Goal: Transaction & Acquisition: Book appointment/travel/reservation

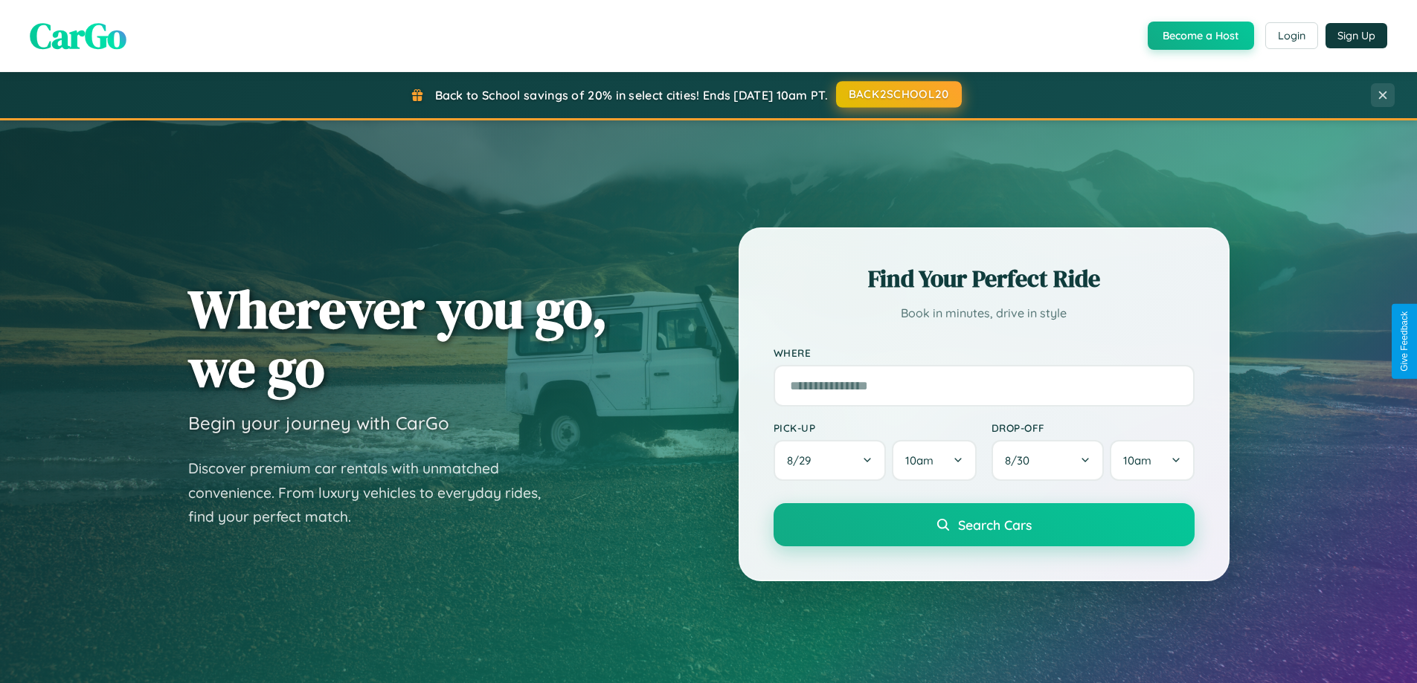
click at [898, 94] on button "BACK2SCHOOL20" at bounding box center [899, 94] width 126 height 27
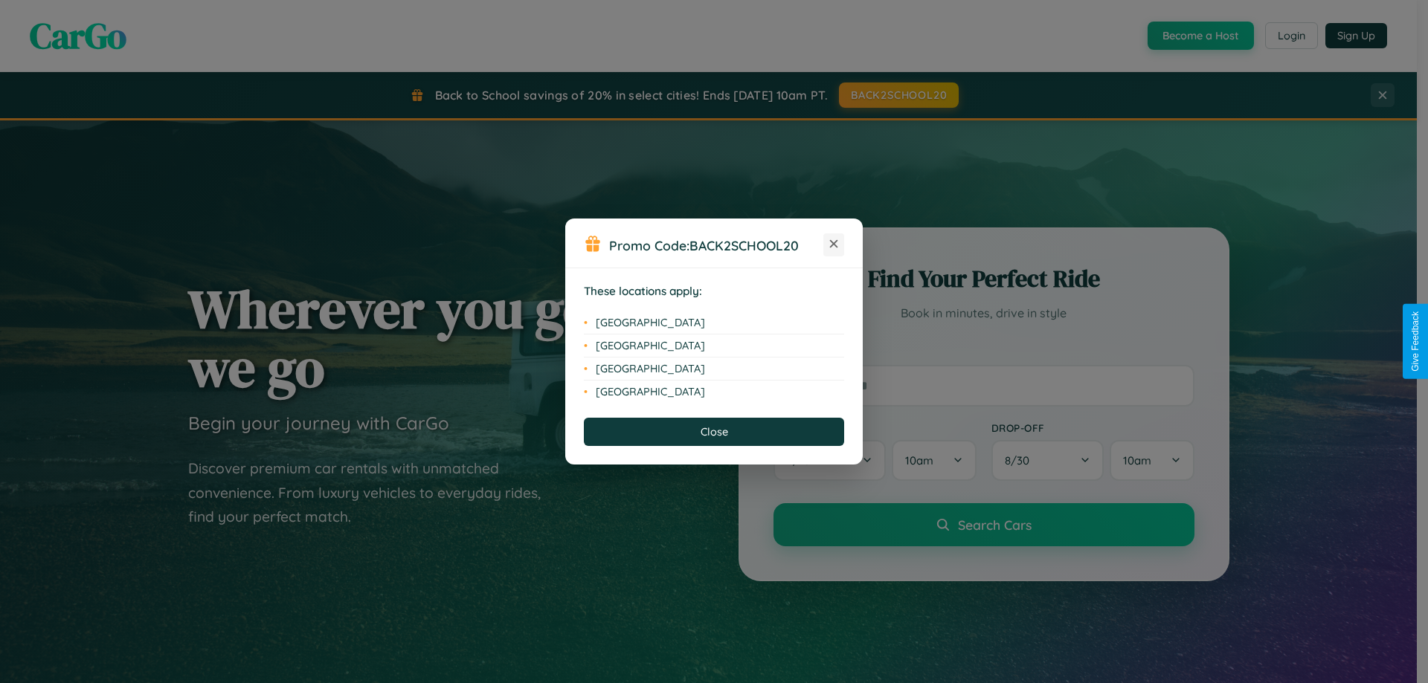
click at [834, 245] on icon at bounding box center [834, 244] width 8 height 8
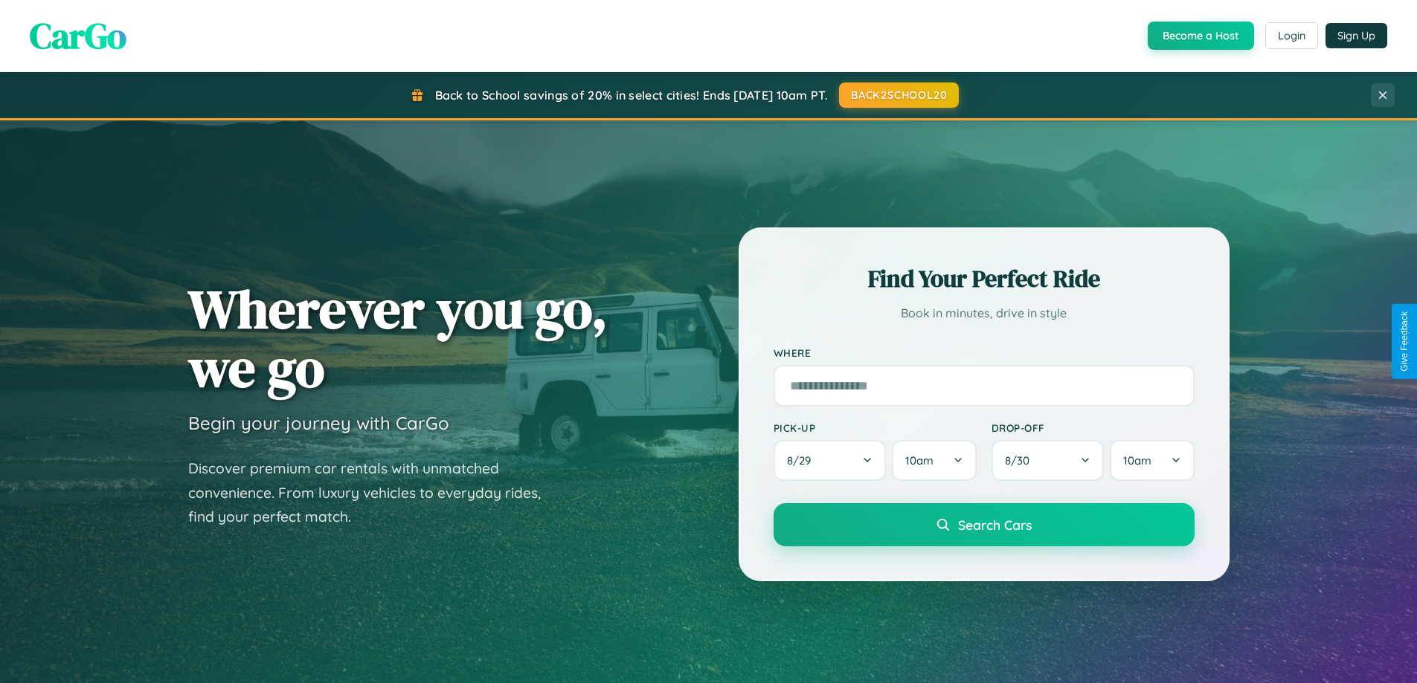
scroll to position [2862, 0]
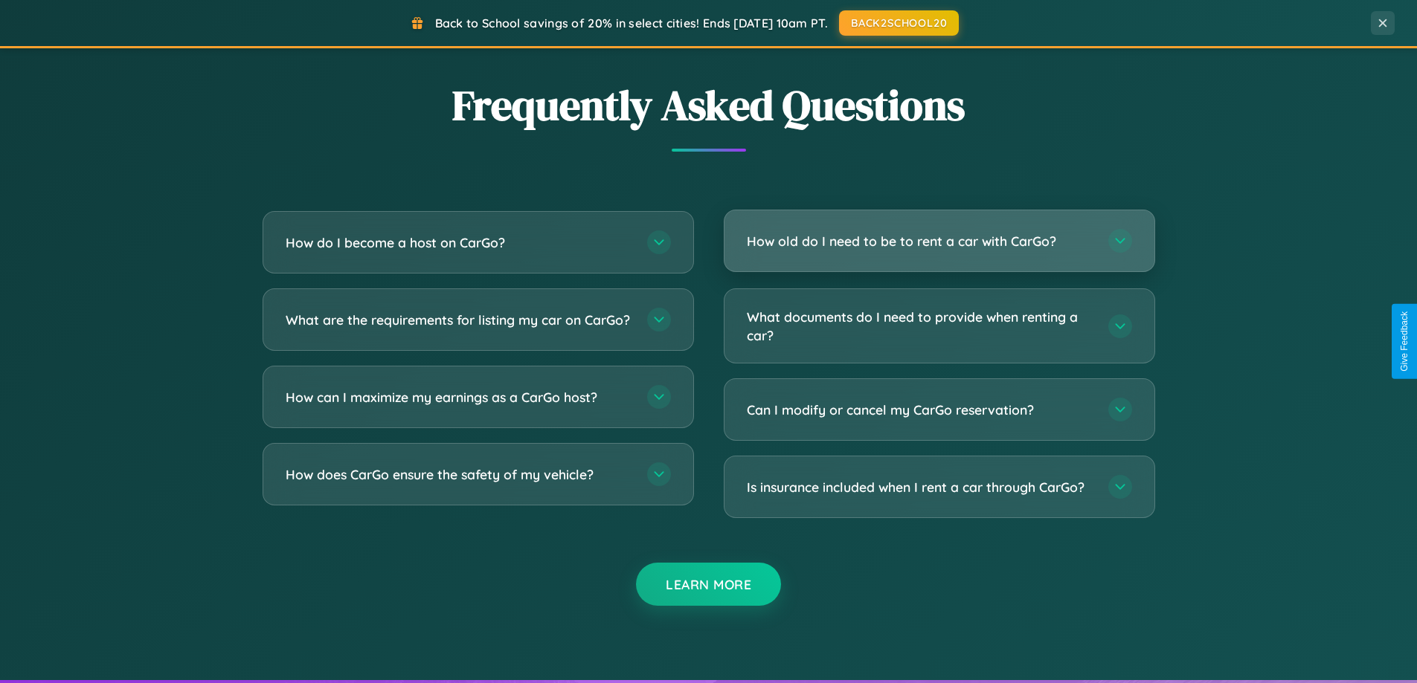
click at [939, 241] on h3 "How old do I need to be to rent a car with CarGo?" at bounding box center [920, 241] width 347 height 19
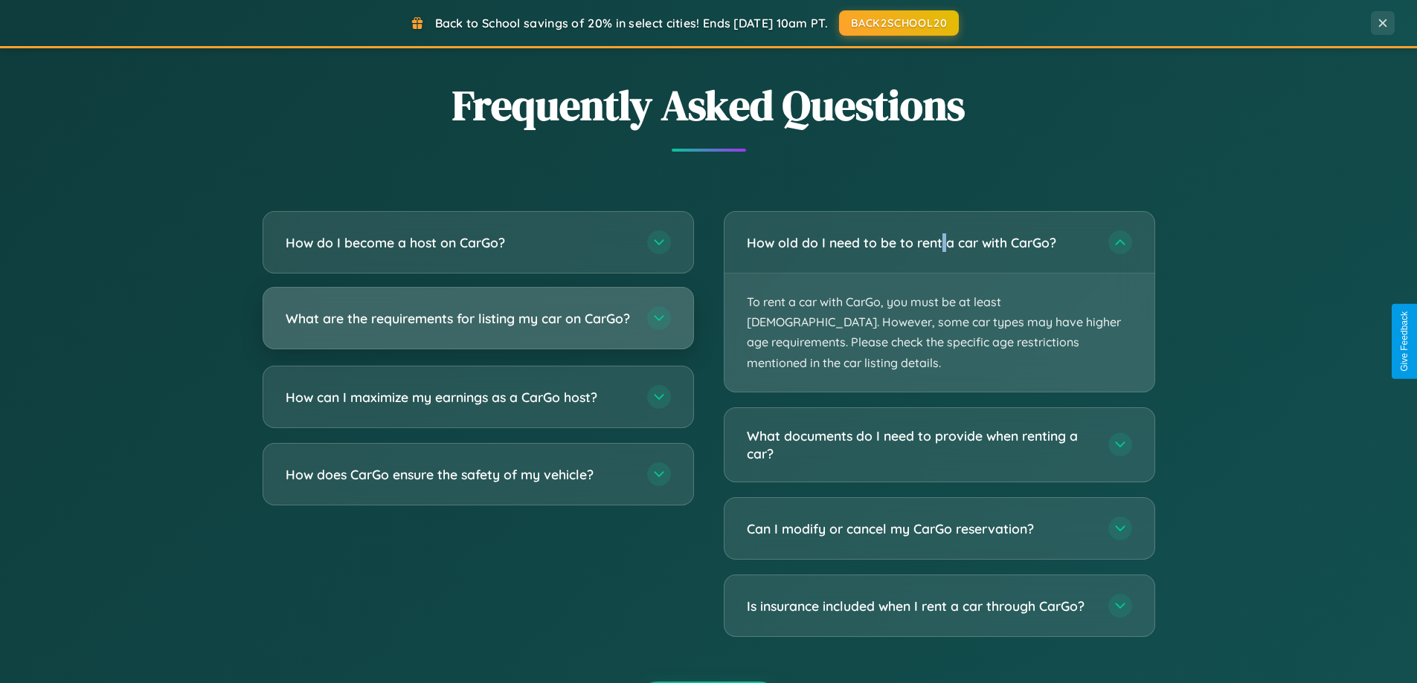
click at [477, 326] on h3 "What are the requirements for listing my car on CarGo?" at bounding box center [459, 318] width 347 height 19
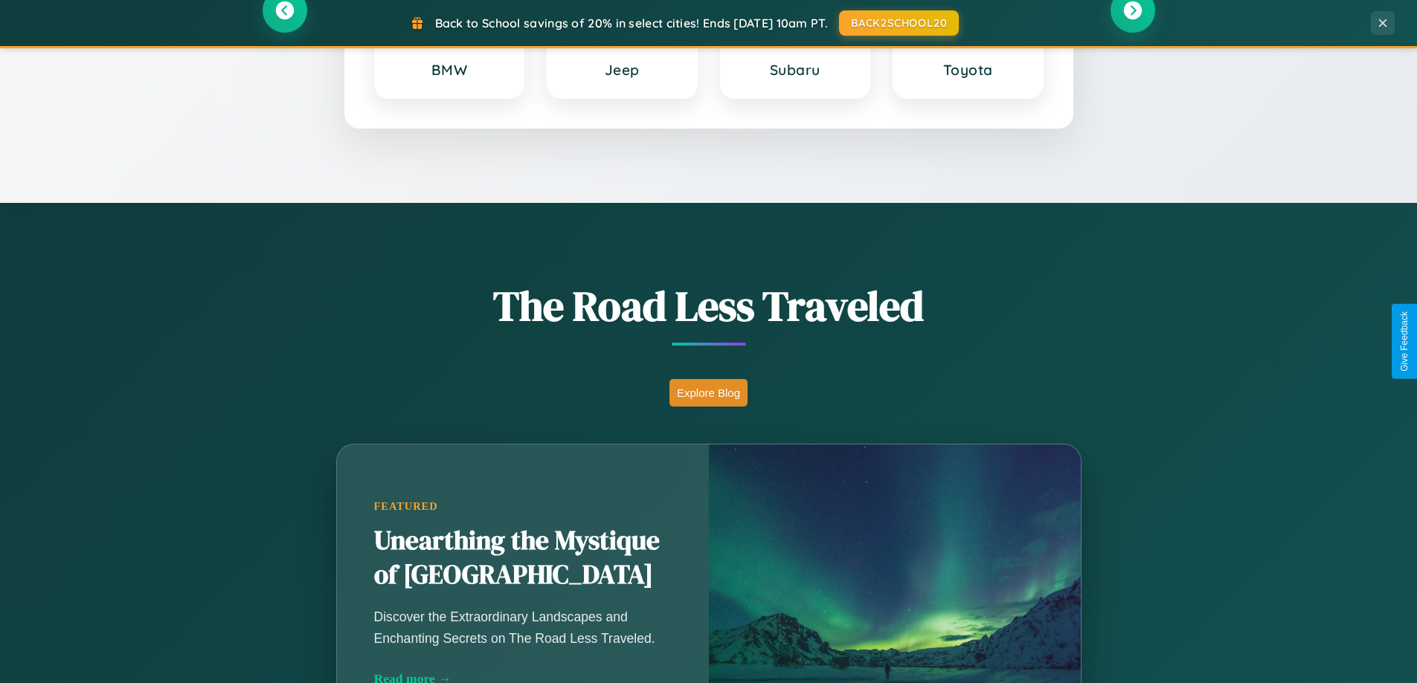
scroll to position [0, 0]
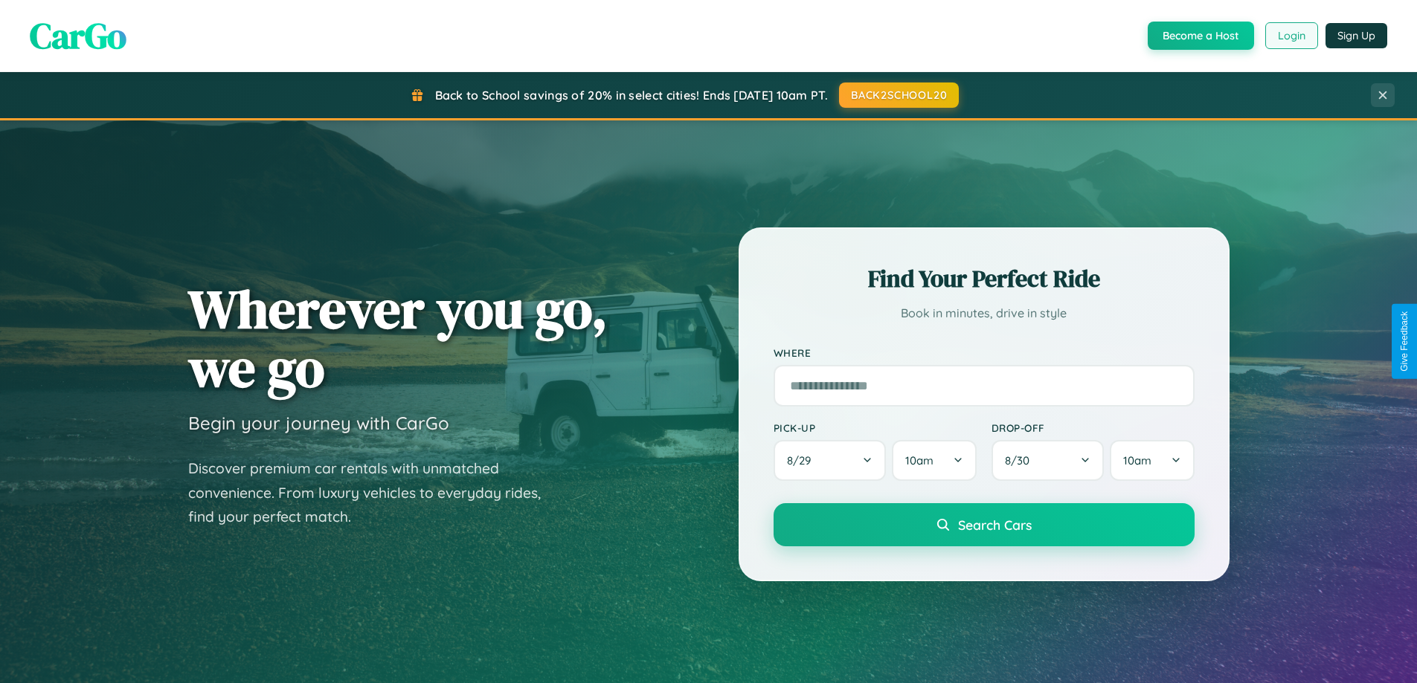
click at [1290, 36] on button "Login" at bounding box center [1291, 35] width 53 height 27
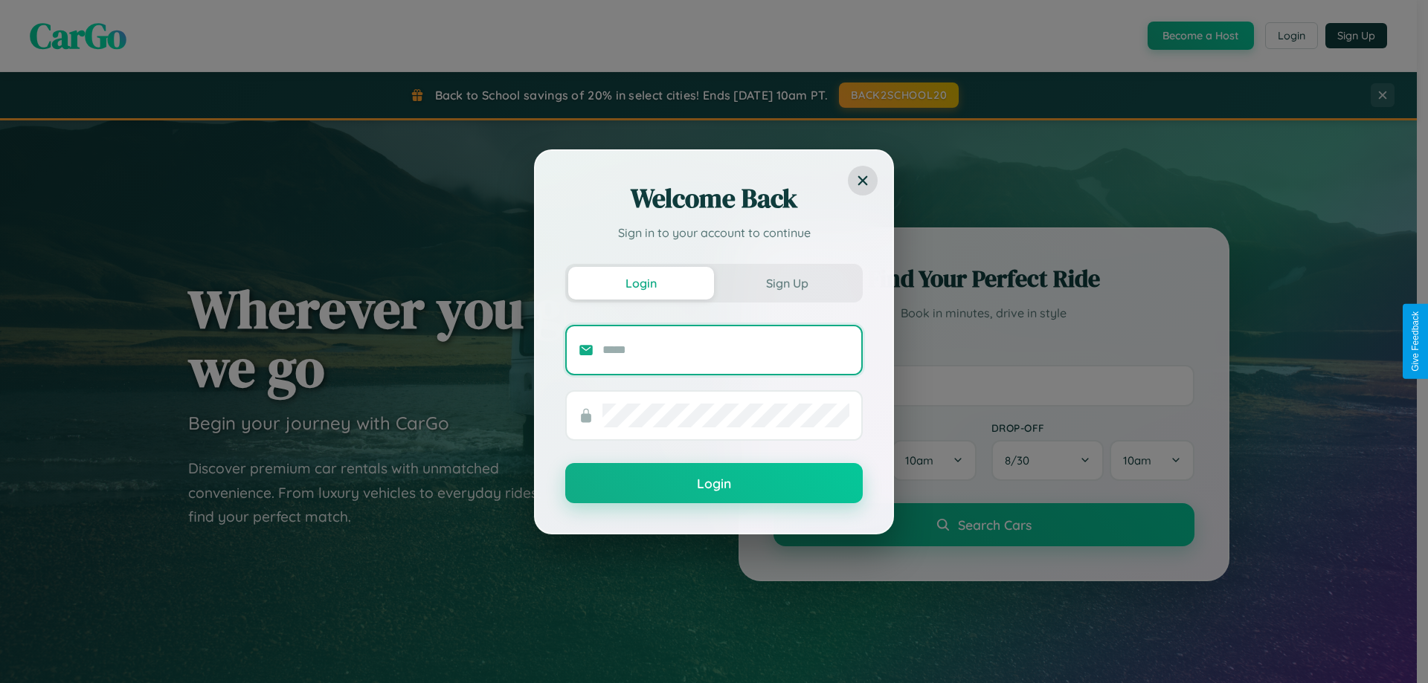
click at [726, 350] on input "text" at bounding box center [725, 350] width 247 height 24
type input "**********"
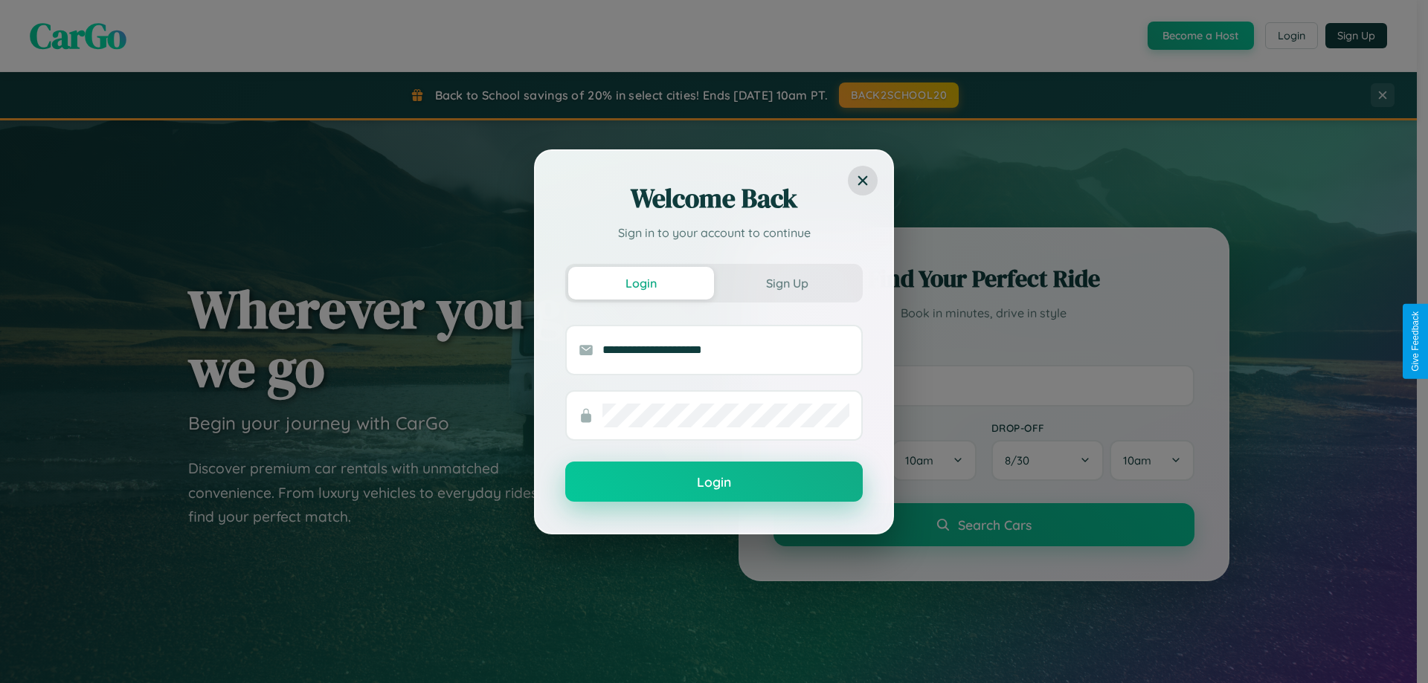
click at [714, 482] on button "Login" at bounding box center [713, 482] width 297 height 40
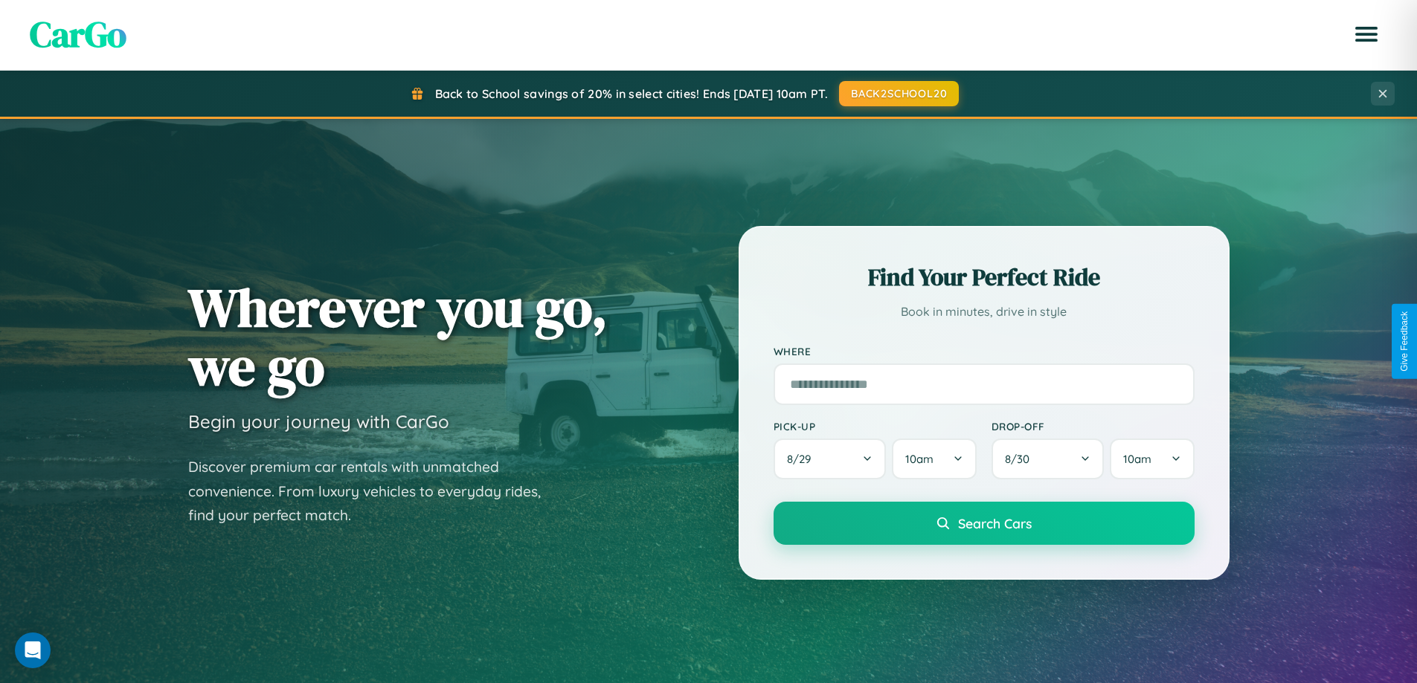
scroll to position [641, 0]
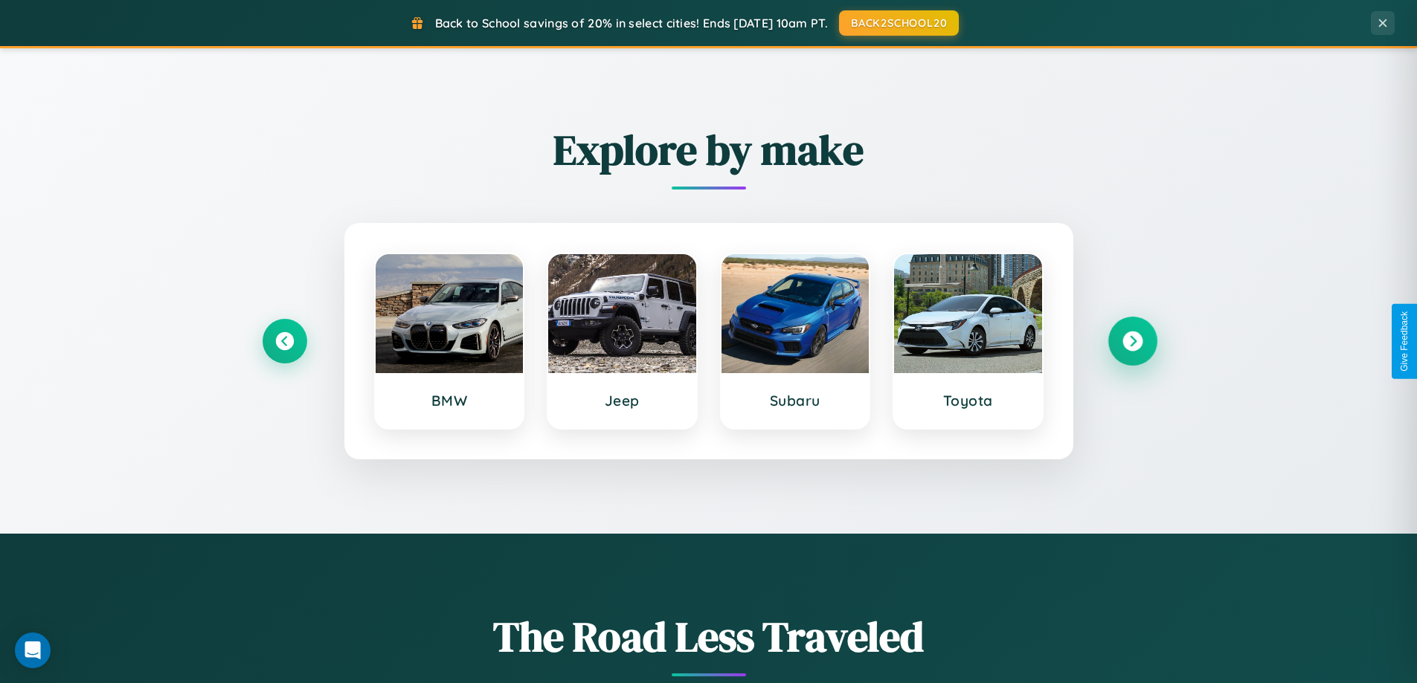
click at [1132, 341] on icon at bounding box center [1132, 342] width 20 height 20
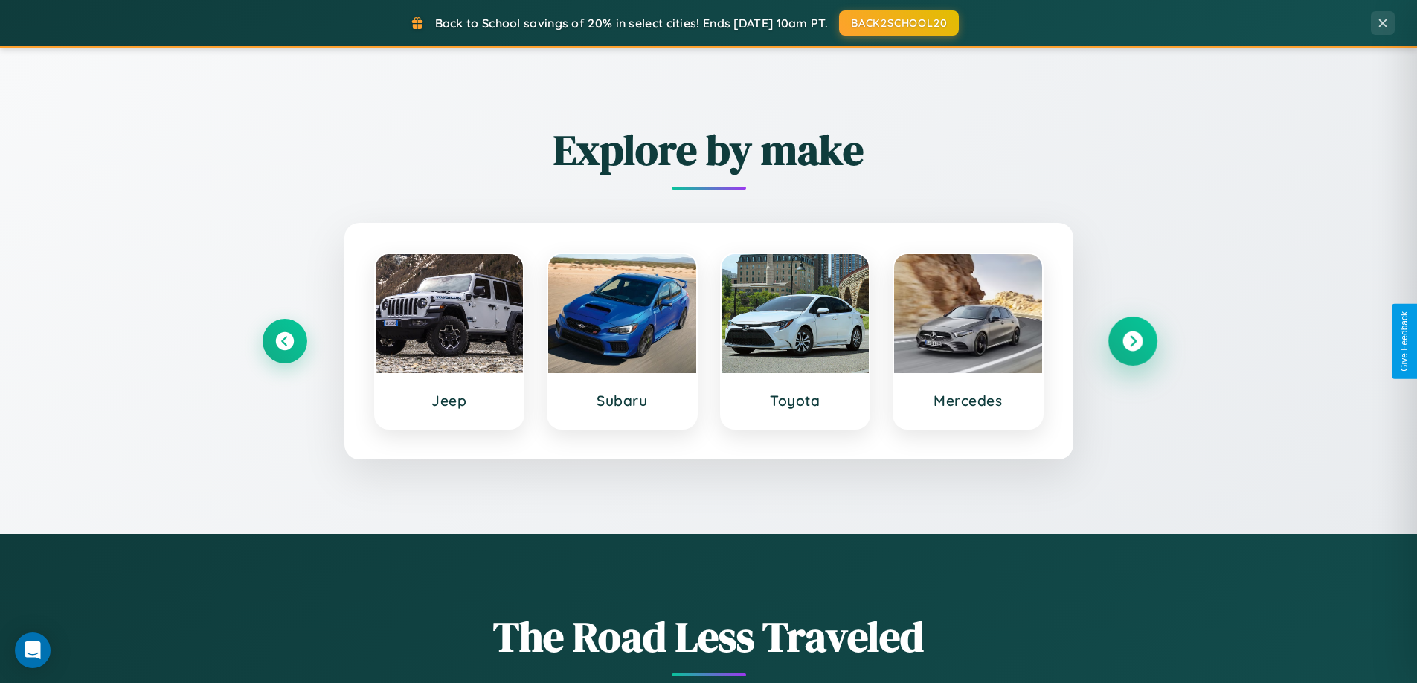
click at [1132, 341] on icon at bounding box center [1132, 342] width 20 height 20
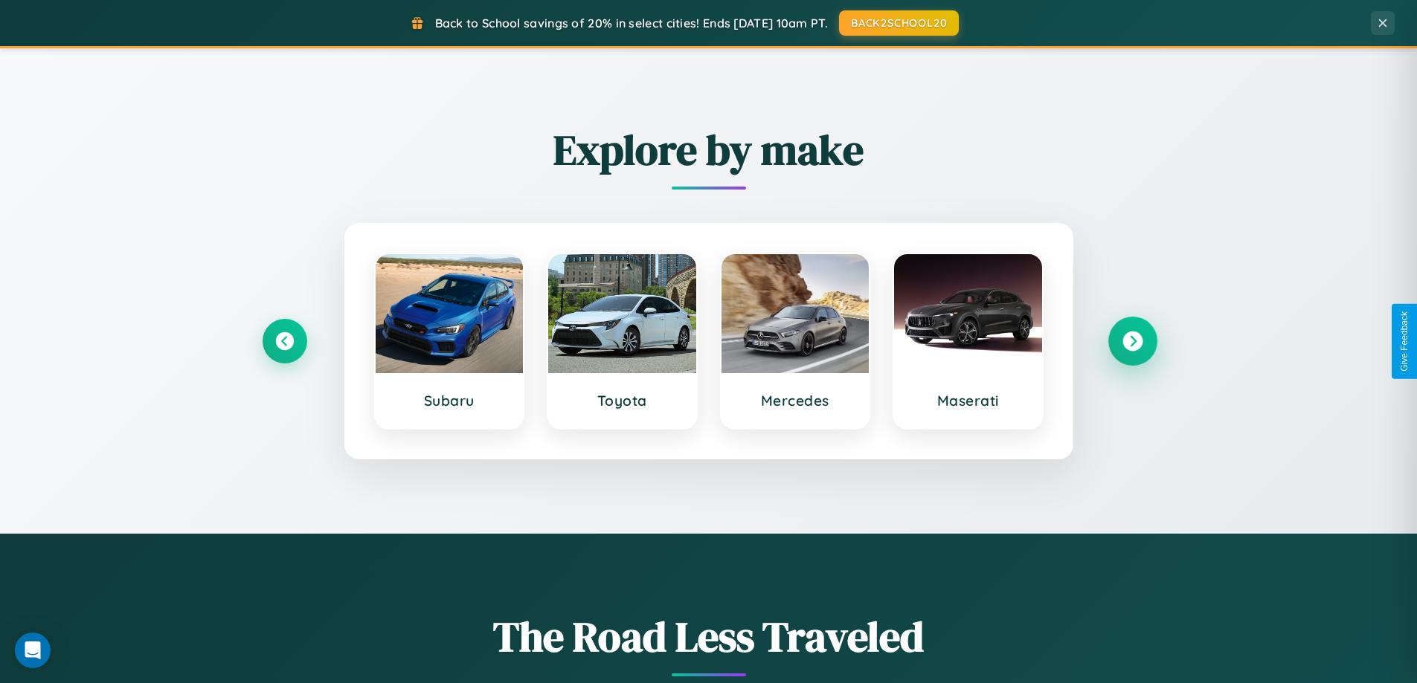
click at [1132, 341] on icon at bounding box center [1132, 342] width 20 height 20
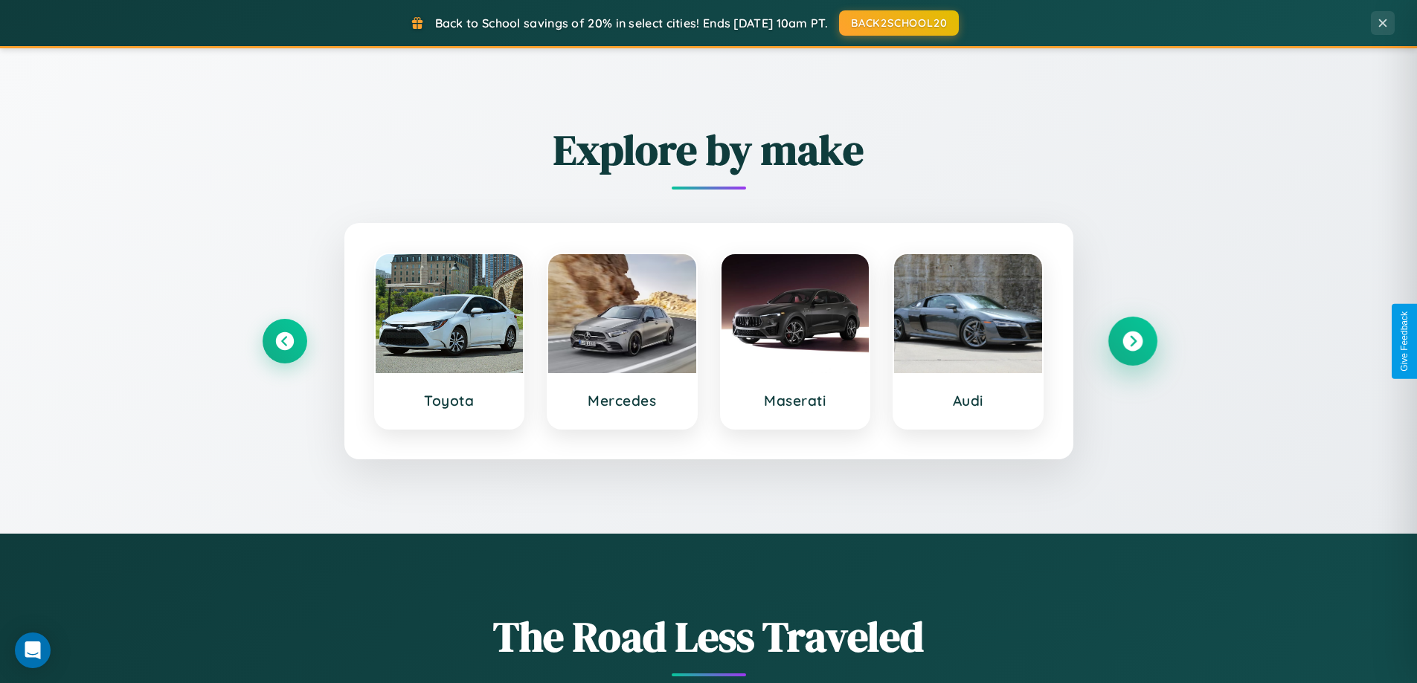
click at [1132, 341] on icon at bounding box center [1132, 342] width 20 height 20
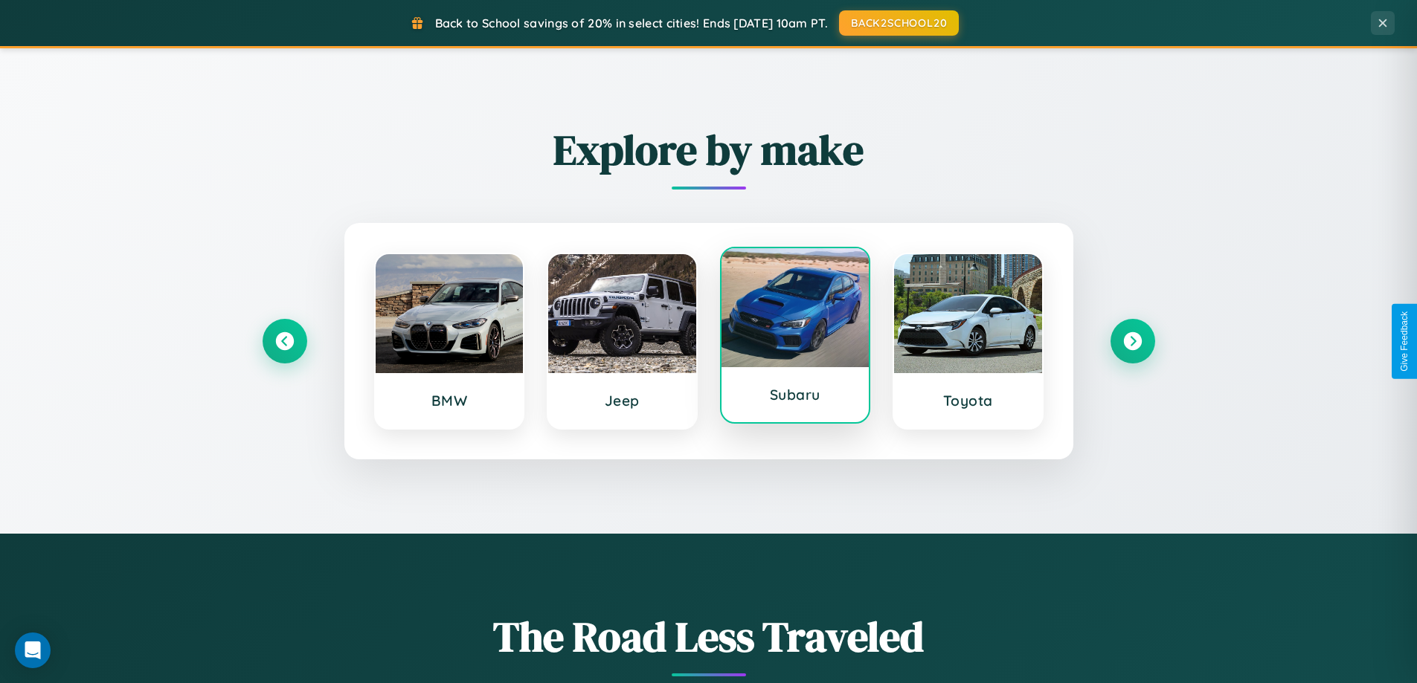
click at [794, 339] on div at bounding box center [795, 307] width 148 height 119
